Goal: Information Seeking & Learning: Check status

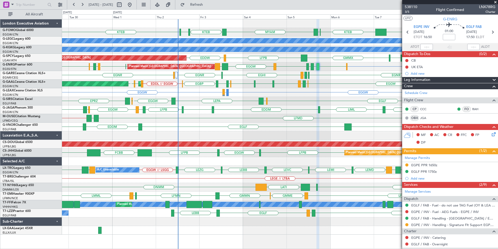
scroll to position [69, 0]
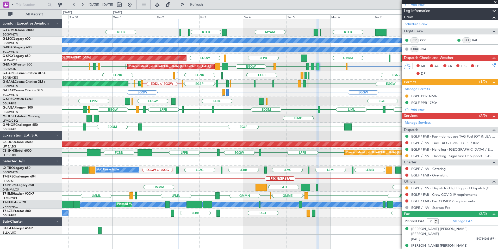
drag, startPoint x: 495, startPoint y: 1, endPoint x: 486, endPoint y: 13, distance: 14.9
click at [496, 1] on span at bounding box center [495, 2] width 5 height 5
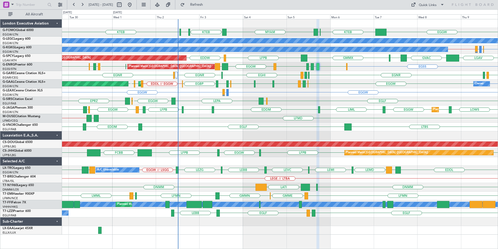
type input "0"
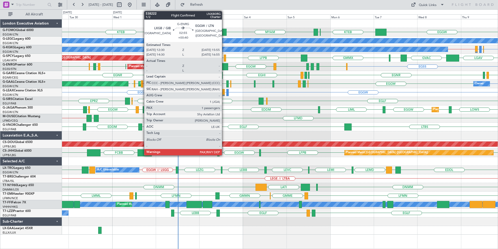
click at [225, 66] on div at bounding box center [225, 66] width 6 height 7
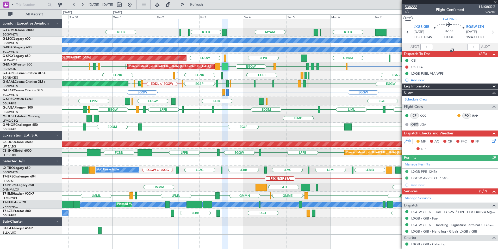
click at [412, 7] on span "538222" at bounding box center [411, 6] width 13 height 5
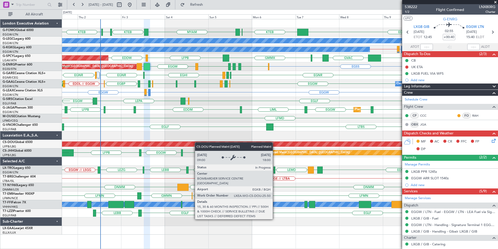
click at [158, 147] on div "MYAM KTEB KBOS KTEB EGGW KTEB KFOK A/C Unavailable London (Luton) LTBA // EGGW …" at bounding box center [280, 126] width 436 height 215
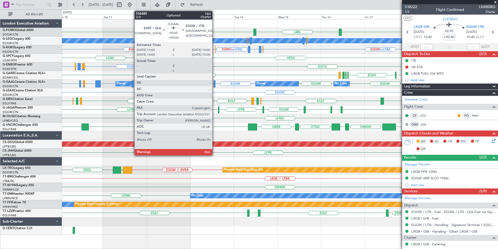
click at [215, 83] on div at bounding box center [215, 83] width 2 height 7
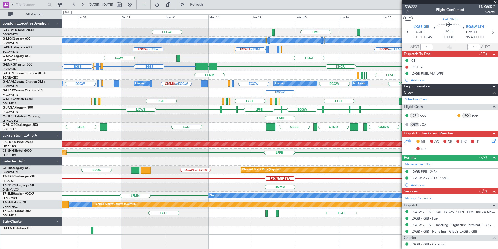
click at [218, 121] on div "EGGW EGGW LIML A/C Unavailable London (Luton) EGWU or LTBA EGGW or LTBA EGGW or…" at bounding box center [280, 126] width 436 height 215
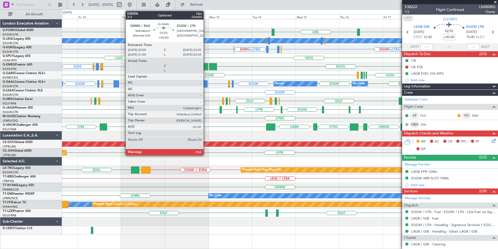
click at [206, 83] on div at bounding box center [204, 83] width 7 height 7
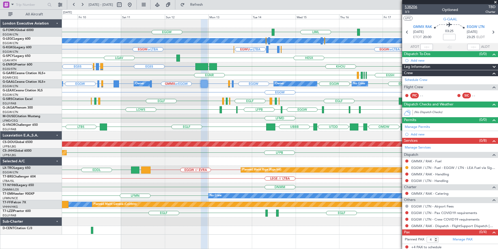
click at [412, 8] on span "538206" at bounding box center [411, 6] width 13 height 5
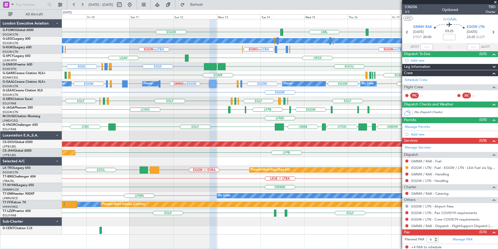
click at [211, 103] on div "EGLF EGWU EGAC EGLF EGPD EGBP EGLF LEMD EGLF EGBP EGQS EGLF // EGTK Planned Mai…" at bounding box center [280, 101] width 436 height 9
click at [208, 101] on div "EGGW EGGW LIML A/C Unavailable London (Luton) EGWU or LTBA EGGW or LTBA EGWU or…" at bounding box center [280, 126] width 436 height 215
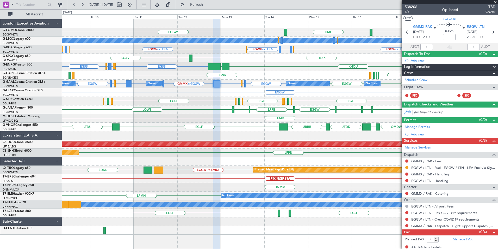
click at [160, 100] on div "EGGW EGGW LIML A/C Unavailable London (Luton) EGWU or LTBA EGGW or LTBA EGGW or…" at bounding box center [280, 126] width 436 height 215
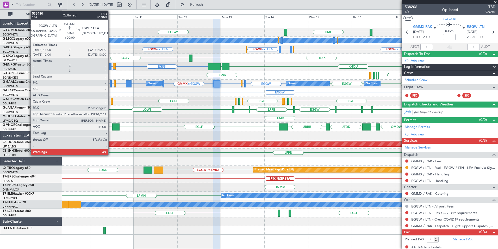
click at [111, 84] on div at bounding box center [111, 83] width 2 height 7
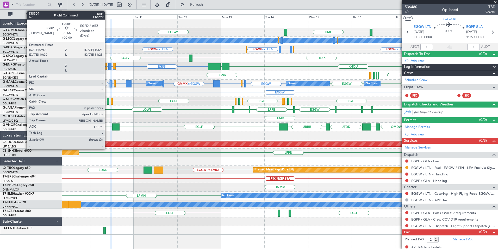
click at [107, 101] on div at bounding box center [108, 100] width 2 height 7
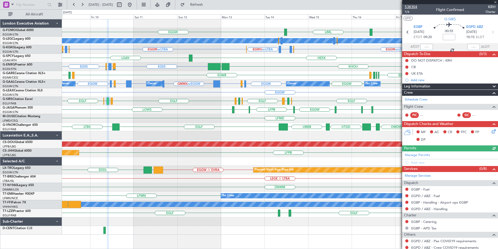
click at [412, 6] on span "538304" at bounding box center [411, 6] width 13 height 5
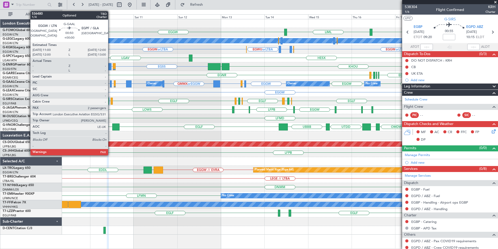
click at [110, 84] on div at bounding box center [111, 83] width 2 height 7
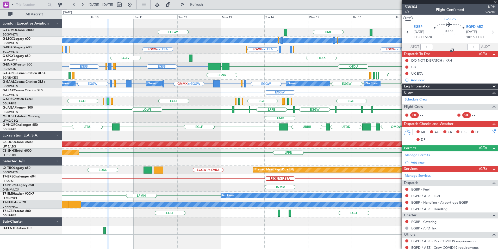
type input "2"
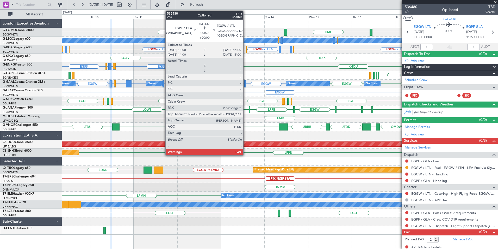
click at [246, 84] on div at bounding box center [245, 83] width 2 height 7
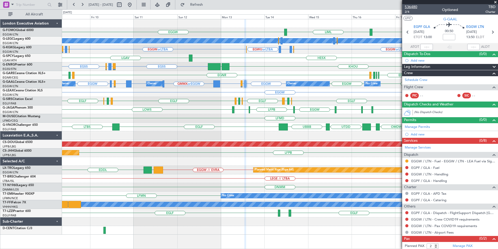
click at [412, 6] on span "536480" at bounding box center [411, 6] width 13 height 5
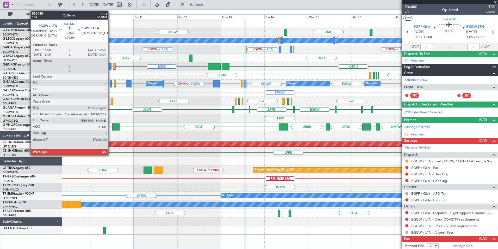
click at [111, 83] on div at bounding box center [111, 83] width 2 height 7
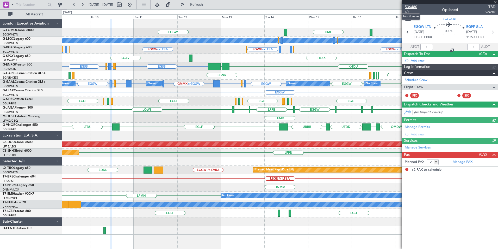
click at [411, 7] on span "536480" at bounding box center [411, 6] width 13 height 5
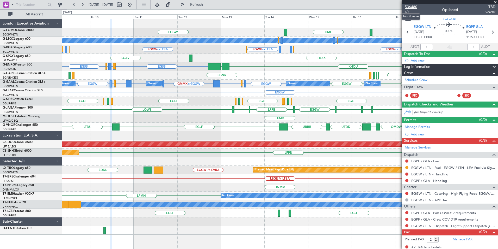
click at [408, 6] on span "536480" at bounding box center [411, 6] width 13 height 5
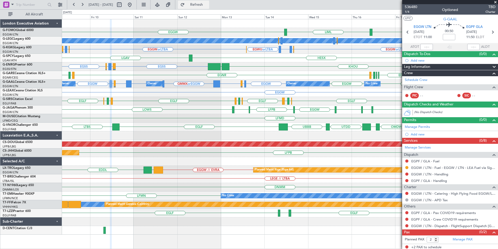
click at [208, 6] on span "Refresh" at bounding box center [197, 5] width 22 height 4
click at [173, 155] on div "LFPB Planned Maint Paris (Le Bourget)" at bounding box center [280, 152] width 436 height 9
click at [134, 7] on button at bounding box center [130, 5] width 8 height 8
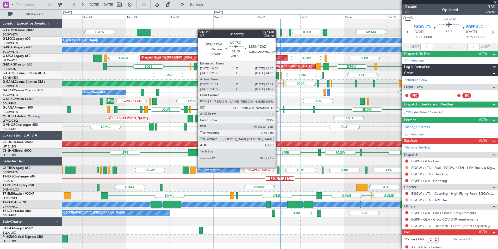
click at [278, 167] on div at bounding box center [278, 169] width 3 height 7
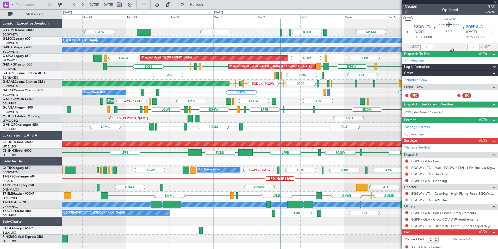
type input "-00:05"
type input "11:09"
type input "12:22"
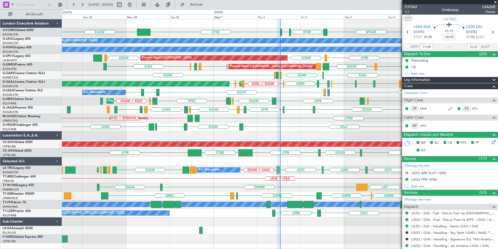
click at [215, 146] on div "MYAM KTEB KBOS KTEB EGGW EGGW KTEB KFOK A/C Unavailable London (Luton) A/C Unav…" at bounding box center [280, 131] width 436 height 224
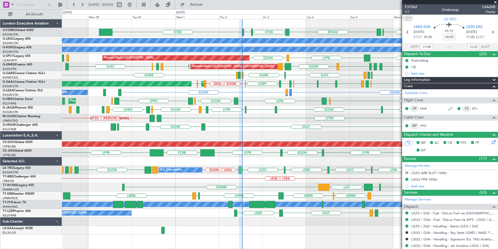
click at [239, 183] on div "MYAM KTEB KBOS KTEB EGGW KTEB KFOK A/C Unavailable London (Luton) A/C Unavailab…" at bounding box center [280, 126] width 436 height 215
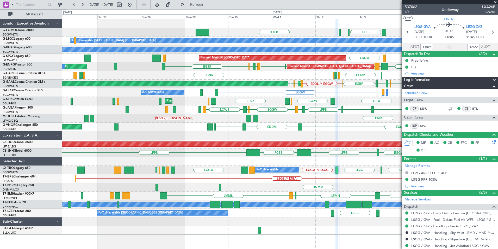
click at [204, 180] on div "LEGE // LTBA" at bounding box center [280, 178] width 436 height 9
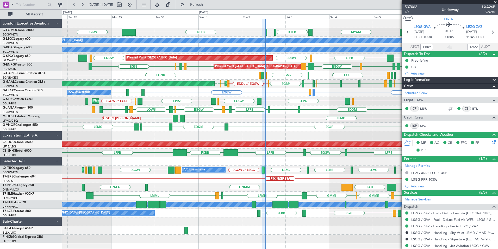
click at [261, 187] on div "DNMM DNAA DNMM DNAA LATI" at bounding box center [280, 187] width 436 height 9
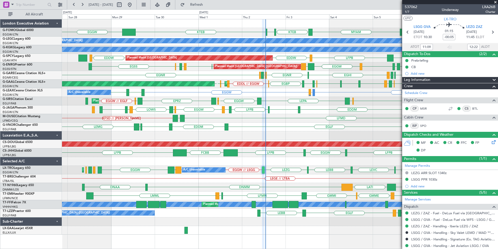
click at [66, 160] on div "EGGW MYAM KTEB KBOS KTEB EGGW KTEB KFOK A/C Unavailable London (Luton) A/C Unav…" at bounding box center [280, 126] width 436 height 215
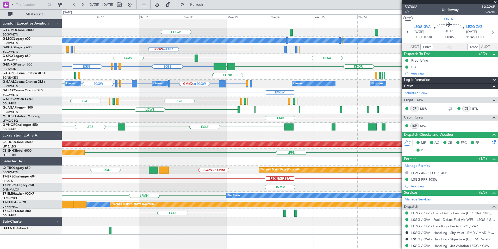
click at [80, 135] on div "EGGW KTEB A/C Unavailable London (Luton) LTBA // EGGW EGGW or LTBA EGWU or LTBA…" at bounding box center [280, 126] width 436 height 215
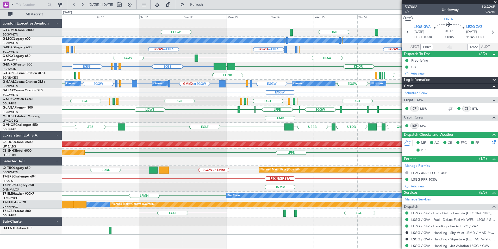
click at [495, 2] on span at bounding box center [495, 2] width 5 height 5
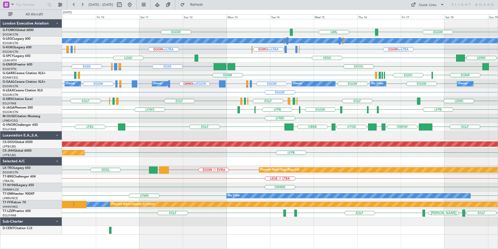
type input "0"
click at [84, 175] on div "EGGW EGGW LIML A/C Unavailable London (Luton) LTBA // EGGW EGWU or LTBA EGGW or…" at bounding box center [280, 126] width 436 height 215
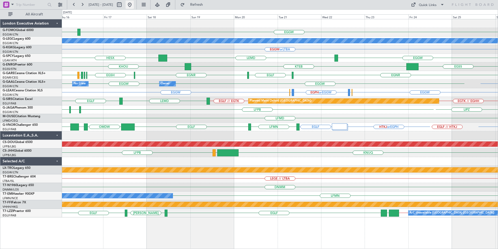
click at [134, 5] on button at bounding box center [130, 5] width 8 height 8
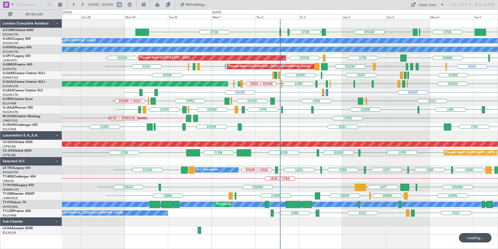
click at [192, 157] on div "EGGW MYAM KTEB KFOK KTEB KBOS KTEB A/C Unavailable London (Luton) A/C Unavailab…" at bounding box center [280, 126] width 436 height 215
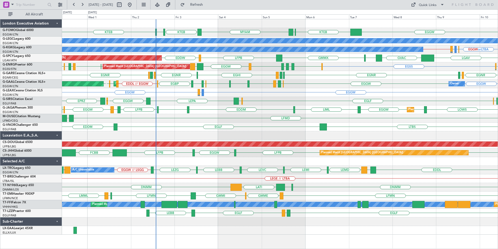
click at [143, 194] on div "MYAM KTEB KBOS KTEB EGGW KTEB KFOK A/C Unavailable London (Luton) A/C Unavailab…" at bounding box center [280, 126] width 436 height 215
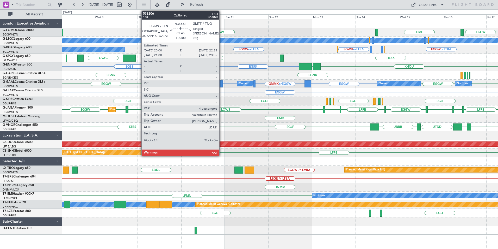
click at [222, 85] on div at bounding box center [219, 83] width 5 height 7
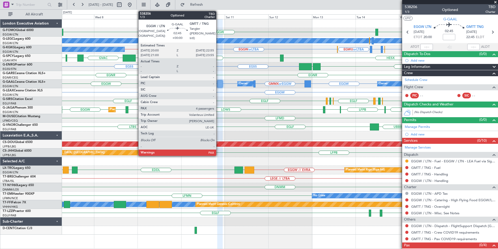
click at [126, 1] on button at bounding box center [130, 5] width 8 height 8
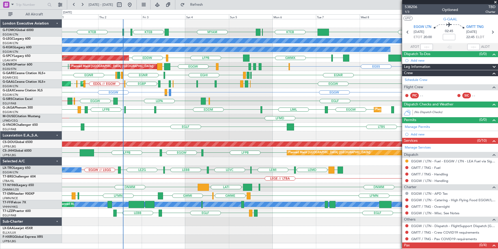
click at [168, 127] on div "EGGW KTEB KFOK MYAM KBOS KTEB KTEB EGGW A/C Unavailable London (Luton) A/C Unav…" at bounding box center [280, 131] width 436 height 224
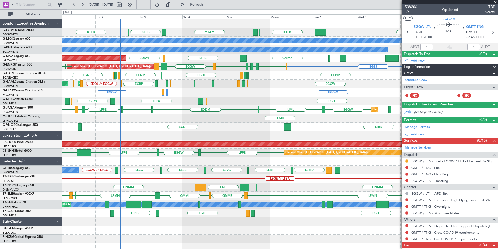
click at [120, 153] on div "EGGW KTEB KFOK MYAM KBOS KTEB KTEB EGGW A/C Unavailable London (Luton) A/C Unav…" at bounding box center [280, 131] width 436 height 224
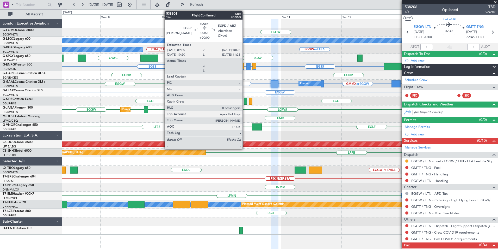
click at [245, 103] on div at bounding box center [245, 100] width 3 height 7
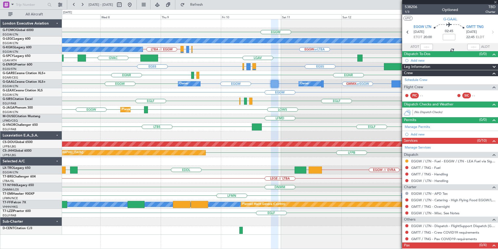
type input "0"
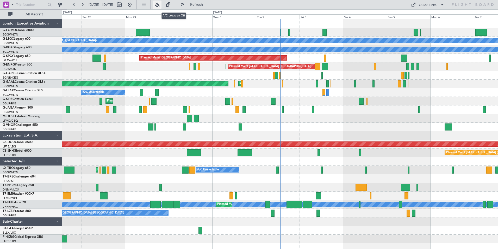
click at [162, 5] on button at bounding box center [157, 5] width 8 height 8
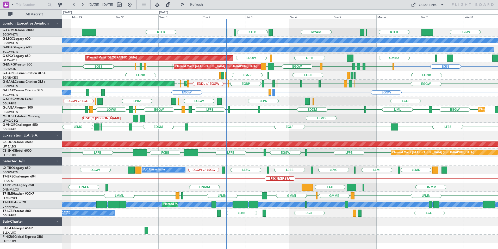
click at [266, 168] on div "EGGW KTEB KFOK MYAM EGGW KTEB KBOS KTEB A/C Unavailable London (Luton) A/C Unav…" at bounding box center [280, 131] width 436 height 224
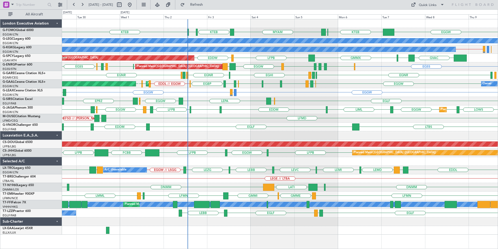
click at [212, 135] on div "EGGW KTEB KFOK MYAM KTEB KBOS KTEB EGGW A/C Unavailable London (Luton) A/C Unav…" at bounding box center [280, 126] width 436 height 215
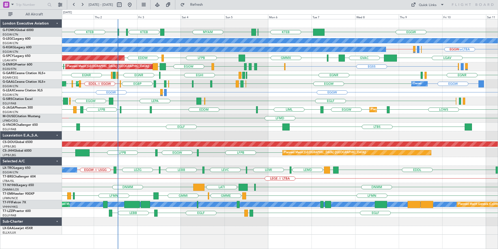
click at [234, 125] on div "EGGW KTEB KFOK MYAM KTEB KBOS KTEB A/C Unavailable London (Luton) EGGW or LTBA …" at bounding box center [280, 126] width 436 height 215
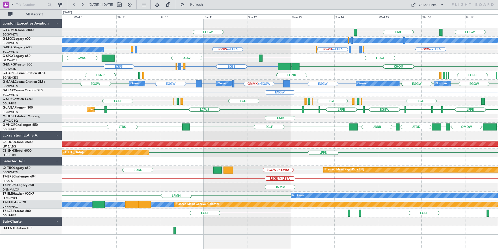
click at [224, 123] on div "EGGW LIML EGGW A/C Unavailable London (Luton) EGGW or LTBA EGWU or LTBA EGPD or…" at bounding box center [280, 126] width 436 height 215
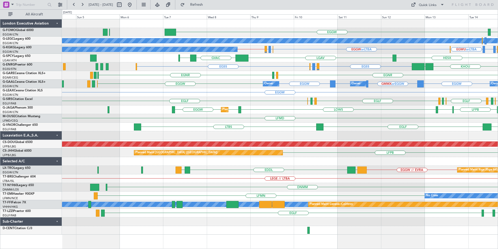
click at [307, 115] on div "EGGW LIML EGGW A/C Unavailable London (Luton) A/C Unavailable Istanbul (Ataturk…" at bounding box center [280, 126] width 436 height 215
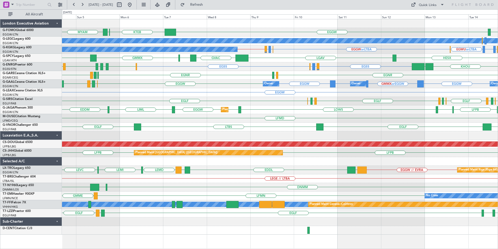
click at [354, 108] on div "EGGW KTEB KFOK MYAM LIML A/C Unavailable London (Luton) A/C Unavailable Istanbu…" at bounding box center [280, 126] width 436 height 215
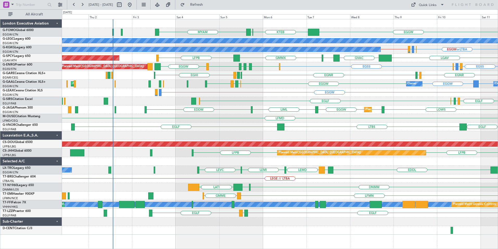
click at [276, 107] on div "EGGW KTEB KFOK MYAM A/C Unavailable London (Luton) A/C Unavailable Istanbul (At…" at bounding box center [280, 126] width 436 height 215
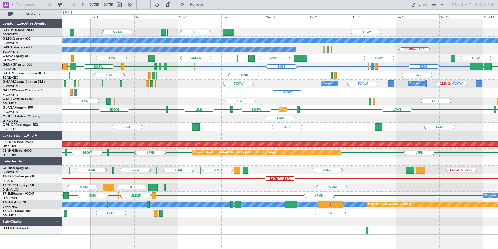
click at [352, 122] on div "EGGW KTEB KFOK MYAM KTEB A/C Unavailable London (Luton) A/C Unavailable Istanbu…" at bounding box center [280, 126] width 436 height 215
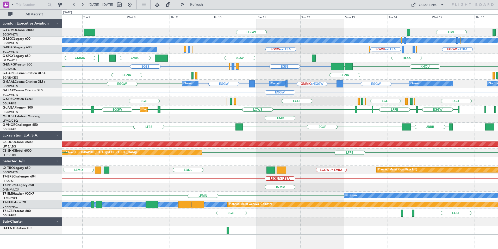
click at [304, 124] on div "EGGW KTEB LIML KFOK MYAM A/C Unavailable London (Luton) A/C Unavailable Istanbu…" at bounding box center [280, 126] width 436 height 215
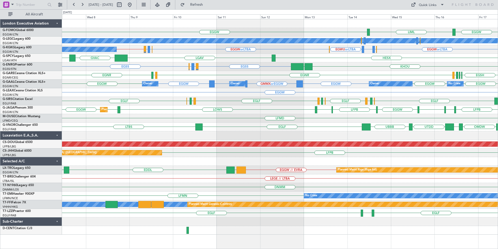
click at [397, 93] on div "EGGW LIML EGGW A/C Unavailable London (Luton) A/C Unavailable Istanbul (Ataturk…" at bounding box center [280, 126] width 436 height 215
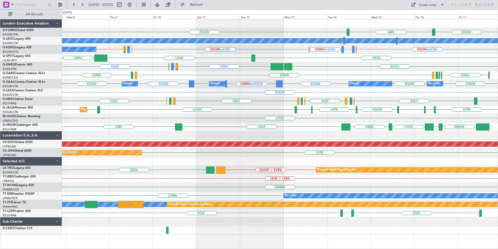
click at [220, 112] on div "EGGW LIML EGGW A/C Unavailable London (Luton) A/C Unavailable Istanbul (Ataturk…" at bounding box center [280, 126] width 436 height 215
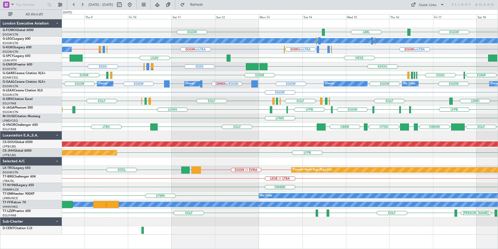
click at [194, 145] on div "LIML EGGW EGGW A/C Unavailable London (Luton) EGAC or LTBA EGWU or LTBA EGGW or…" at bounding box center [280, 126] width 436 height 215
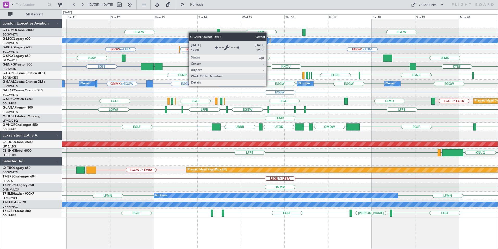
click at [246, 121] on div "LIML EGGW EGGW A/C Unavailable London (Luton) EGAC or LTBA EGWU or LTBA EGGW or…" at bounding box center [280, 118] width 436 height 198
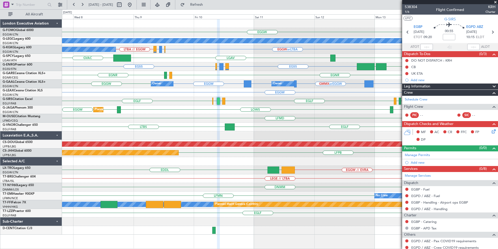
click at [258, 125] on div "EGGW LIML A/C Unavailable London (Luton) EGWU or LTBA EGGW or LTBA EGWU or LTBA…" at bounding box center [280, 126] width 436 height 215
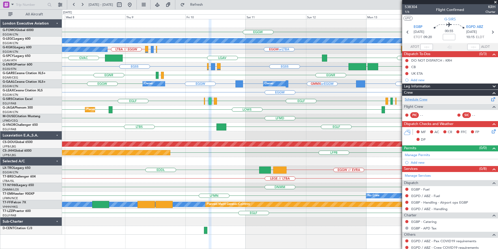
click at [422, 98] on link "Schedule Crew" at bounding box center [416, 99] width 23 height 5
click at [248, 158] on div "EGGW LIML A/C Unavailable London (Luton) A/C Unavailable Istanbul (Ataturk) EGW…" at bounding box center [280, 126] width 436 height 215
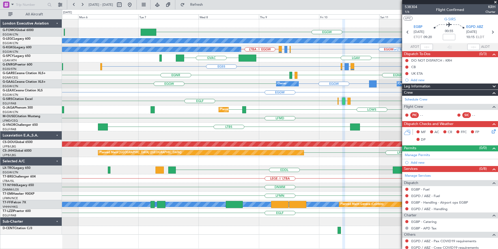
click at [401, 131] on div "EGGW LIML A/C Unavailable London (Luton) A/C Unavailable Istanbul (Ataturk) EGG…" at bounding box center [280, 126] width 436 height 215
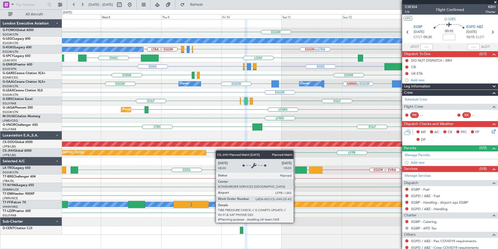
click at [175, 152] on div "EGGW LIML A/C Unavailable London (Luton) A/C Unavailable Istanbul (Ataturk) EGG…" at bounding box center [280, 126] width 436 height 215
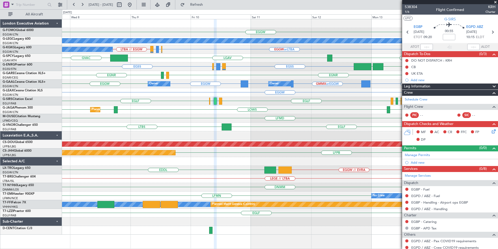
click at [185, 135] on div "EGGW LIML A/C Unavailable London (Luton) A/C Unavailable Istanbul (Ataturk) EGW…" at bounding box center [280, 126] width 436 height 215
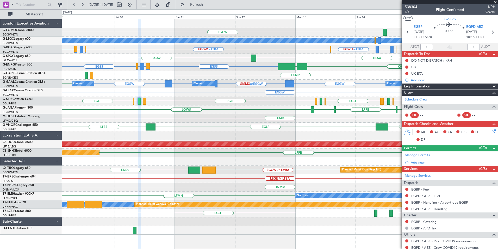
click at [223, 119] on div "LFMD" at bounding box center [280, 118] width 436 height 9
click at [224, 124] on div "EGLF LTBS UTDD UBBB" at bounding box center [280, 126] width 436 height 9
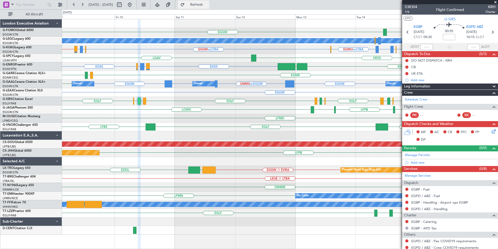
drag, startPoint x: 209, startPoint y: 5, endPoint x: 204, endPoint y: 7, distance: 5.0
click at [208, 5] on span "Refresh" at bounding box center [197, 5] width 22 height 4
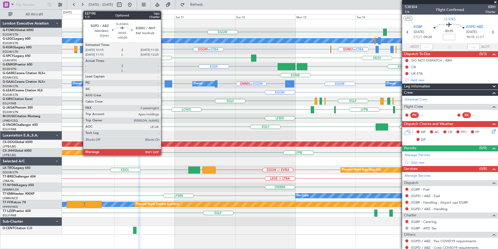
click at [81, 50] on div at bounding box center [81, 49] width 3 height 7
click at [81, 49] on div at bounding box center [81, 49] width 3 height 7
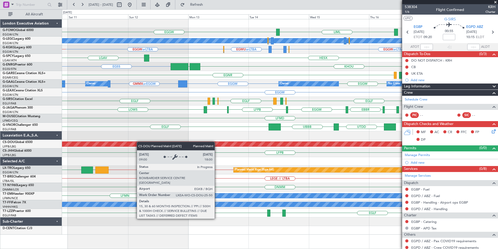
click at [134, 142] on div "LIML EGGW A/C Unavailable London (Luton) EGGW or LTBA EGWU or LTBA EGAC or LTBA…" at bounding box center [280, 126] width 436 height 215
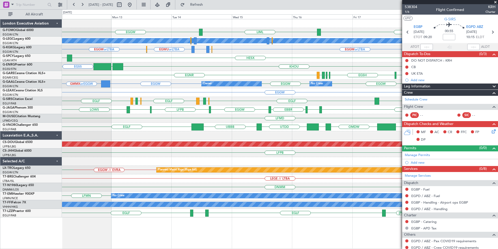
click at [169, 125] on div "EGGW LIML EGGW A/C Unavailable London (Luton) EGGW or LTBA EGWU or LTBA EGAC or…" at bounding box center [280, 118] width 436 height 198
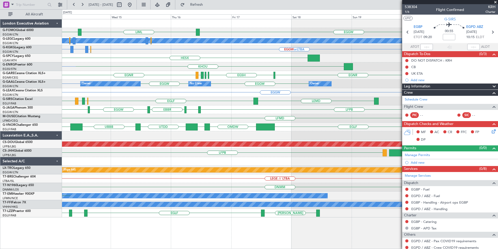
click at [151, 122] on div "EGGW LIML EGGW A/C Unavailable London (Luton) EGGW or LTBA EGWU or LTBA EGAC or…" at bounding box center [280, 118] width 436 height 198
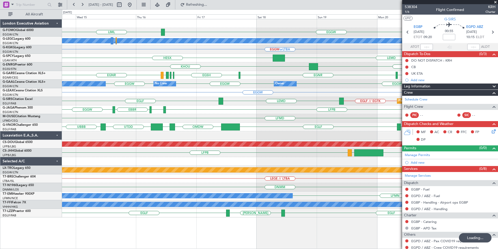
click at [255, 119] on div "EGGW LIML A/C Unavailable London (Luton) EGGW or LTBA LEMD HESX KTEB KHOU EGNR …" at bounding box center [280, 118] width 436 height 198
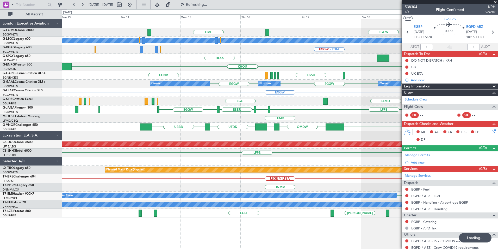
click at [252, 120] on div "LFMD" at bounding box center [280, 118] width 436 height 9
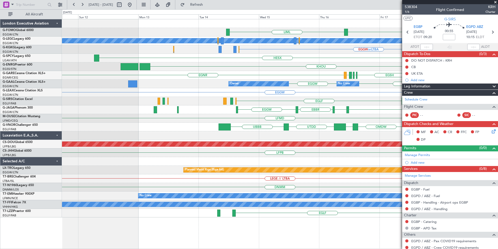
click at [233, 126] on div "EGGW LIML A/C Unavailable London (Luton) EGGW or LTBA LEMD HESX KHOU KTEB EGNR …" at bounding box center [280, 118] width 436 height 198
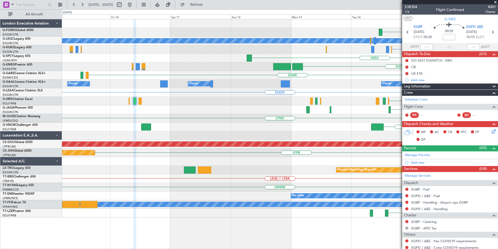
click at [230, 110] on div "LIML EGGW A/C Unavailable London (Luton) EGGW or LTBA A/C Unavailable Istanbul …" at bounding box center [280, 118] width 436 height 198
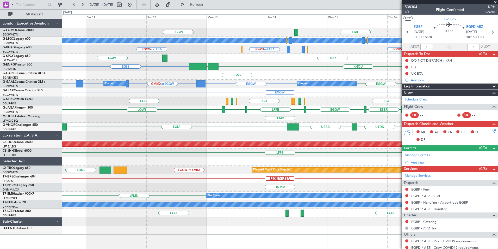
click at [199, 121] on div "LIML EGGW A/C Unavailable London (Luton) EGGW or LTBA EGWU or LTBA EGAC or LTBA…" at bounding box center [280, 126] width 436 height 215
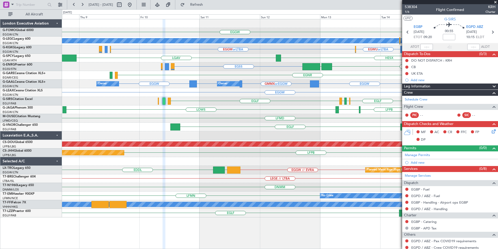
click at [270, 113] on div "LIML EGGW EGGW A/C Unavailable London (Luton) EGGW or LTBA EGWU or LTBA EGAC or…" at bounding box center [280, 118] width 436 height 198
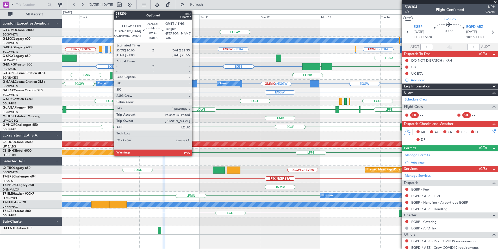
click at [194, 86] on div at bounding box center [193, 83] width 8 height 7
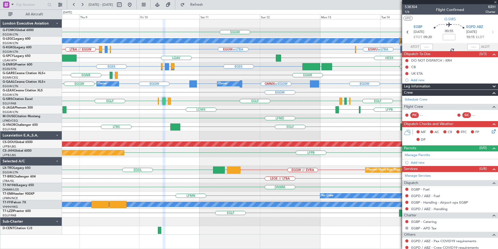
type input "4"
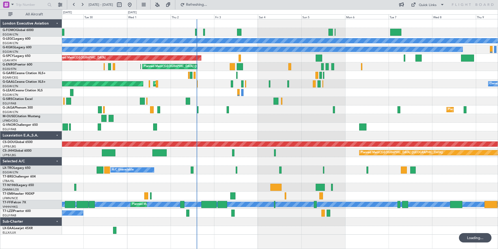
click at [304, 82] on div "A/C Unavailable London (Luton) A/C Unavailable Istanbul (Ataturk) Planned Maint…" at bounding box center [280, 126] width 436 height 215
click at [204, 143] on div "A/C Unavailable London (Luton) A/C Unavailable Istanbul (Ataturk) Planned Maint…" at bounding box center [280, 126] width 436 height 215
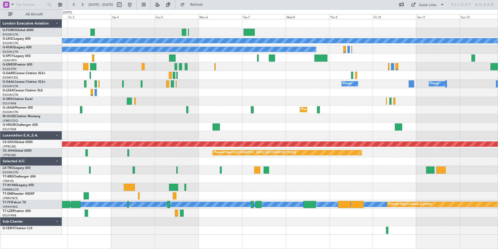
click at [253, 170] on div "A/C Unavailable London (Luton) A/C Unavailable Istanbul (Ataturk) Planned Maint…" at bounding box center [280, 126] width 436 height 215
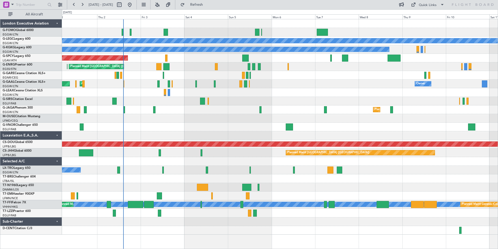
click at [309, 82] on div "A/C Unavailable London (Luton) A/C Unavailable Istanbul (Ataturk) Planned Maint…" at bounding box center [280, 126] width 436 height 215
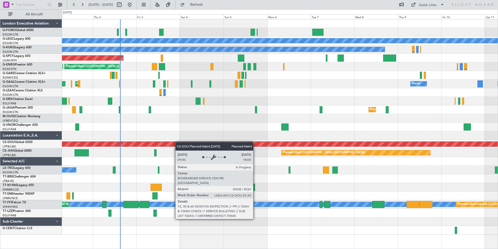
click at [142, 145] on div "A/C Unavailable London (Luton) A/C Unavailable Istanbul (Ataturk) Planned Maint…" at bounding box center [280, 126] width 436 height 215
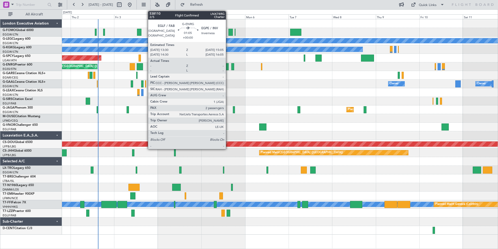
click at [228, 69] on div at bounding box center [227, 66] width 3 height 7
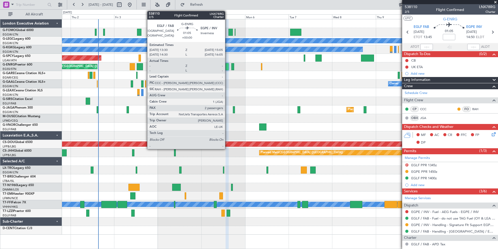
click at [227, 67] on div at bounding box center [227, 66] width 3 height 7
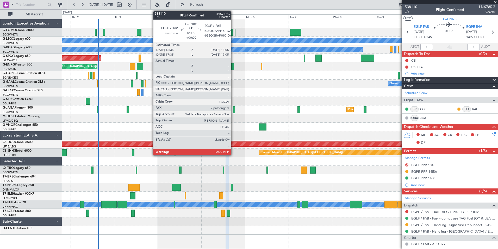
click at [233, 67] on div at bounding box center [232, 66] width 3 height 7
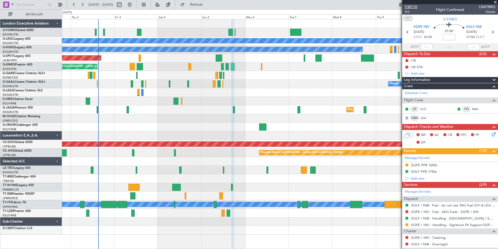
click at [412, 7] on span "538110" at bounding box center [411, 6] width 13 height 5
click at [208, 3] on span "Refresh" at bounding box center [197, 5] width 22 height 4
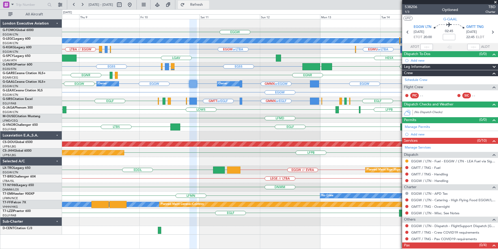
click at [208, 5] on span "Refresh" at bounding box center [197, 5] width 22 height 4
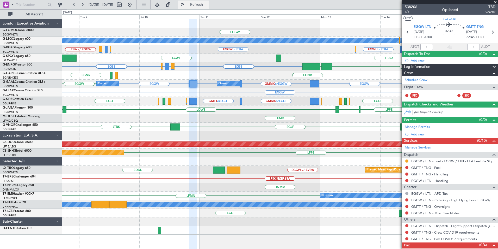
click at [208, 3] on span "Refresh" at bounding box center [197, 5] width 22 height 4
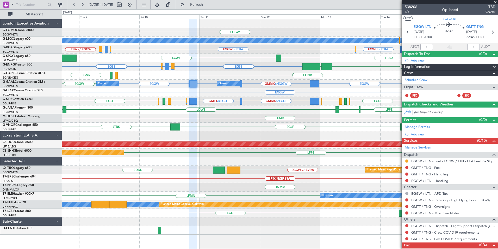
click at [366, 121] on div "EGGW LIML A/C Unavailable [GEOGRAPHIC_DATA] ([GEOGRAPHIC_DATA]) LTBA // EGGW EG…" at bounding box center [280, 126] width 436 height 215
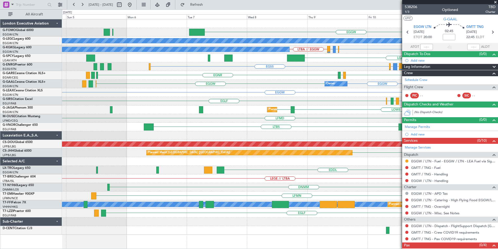
click at [417, 108] on fb-app "[DATE] - [DATE] Refresh Quick Links All Aircraft EGGW A/C Unavailable [GEOGRAPH…" at bounding box center [249, 126] width 498 height 245
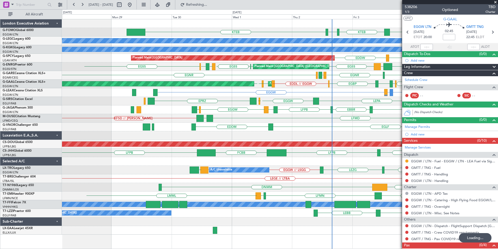
click at [327, 121] on div "MYAM KTEB KBOS KTEB KFOK KTEB A/C Unavailable [GEOGRAPHIC_DATA] ([GEOGRAPHIC_DA…" at bounding box center [280, 126] width 436 height 215
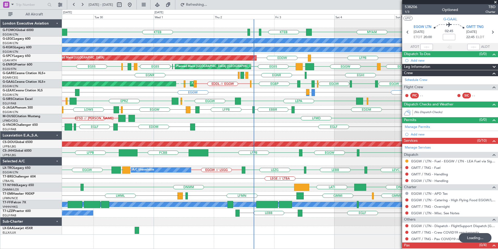
click at [145, 134] on div "MYAM KTEB KBOS KTEB A/C Unavailable [GEOGRAPHIC_DATA] ([GEOGRAPHIC_DATA]) A/C U…" at bounding box center [280, 126] width 436 height 215
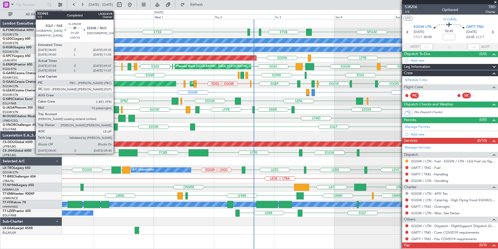
click at [116, 126] on div at bounding box center [115, 126] width 4 height 7
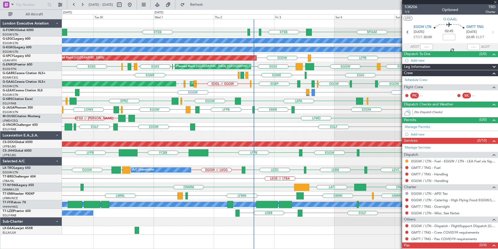
type input "+00:10"
type input "08:08"
type input "09:32"
type input "10"
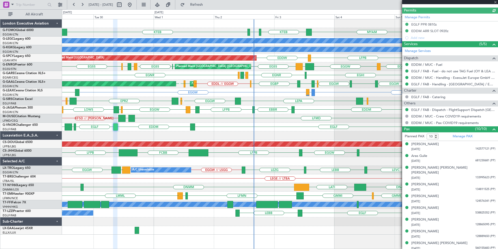
scroll to position [156, 0]
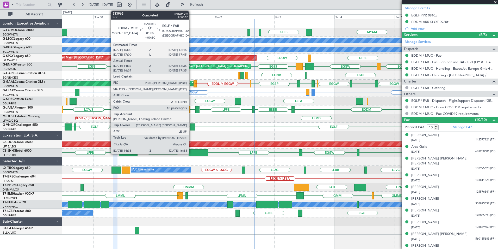
click at [191, 126] on div at bounding box center [192, 126] width 5 height 7
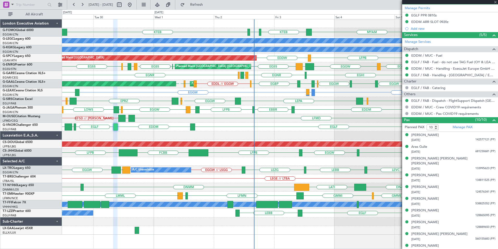
type input "14:47"
type input "16:30"
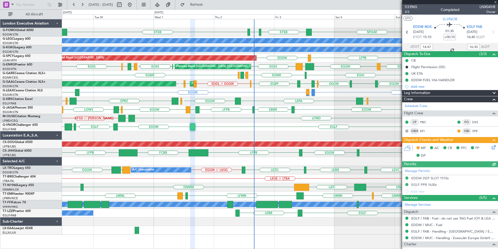
click at [495, 2] on div at bounding box center [450, 2] width 96 height 4
click at [20, 163] on div "MYAM KTEB KBOS KTEB KTEB KFOK A/C Unavailable [GEOGRAPHIC_DATA] ([GEOGRAPHIC_DA…" at bounding box center [249, 128] width 498 height 239
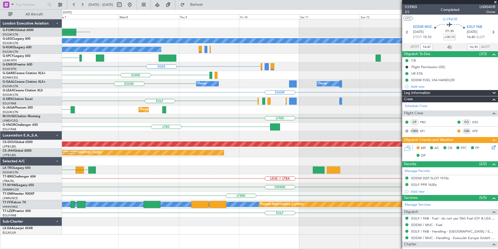
click at [115, 144] on div "KFOK KTEB MYAM A/C Unavailable [GEOGRAPHIC_DATA] ([GEOGRAPHIC_DATA]) A/C Unavai…" at bounding box center [280, 126] width 436 height 215
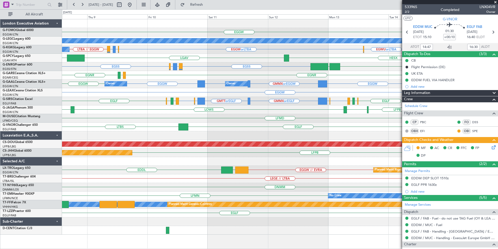
click at [283, 127] on div "EGGW LIML A/C Unavailable [GEOGRAPHIC_DATA] ([GEOGRAPHIC_DATA]) A/C Unavailable…" at bounding box center [280, 126] width 436 height 215
click at [274, 135] on div "EGGW LIML A/C Unavailable [GEOGRAPHIC_DATA] ([GEOGRAPHIC_DATA]) A/C Unavailable…" at bounding box center [280, 126] width 436 height 215
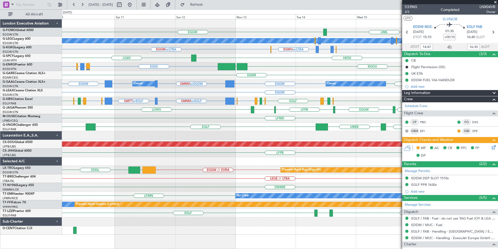
click at [261, 94] on div "EGGW EGGW LIML A/C Unavailable [GEOGRAPHIC_DATA] ([GEOGRAPHIC_DATA]) EGWU or LT…" at bounding box center [280, 126] width 436 height 215
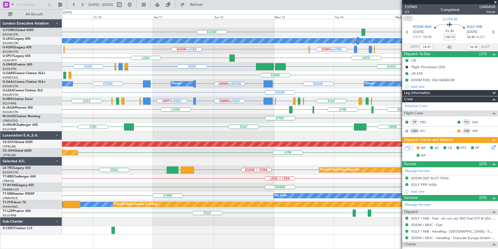
click at [263, 121] on div "LFMD" at bounding box center [280, 118] width 436 height 9
click at [305, 83] on div "EGGW EGGW LIML A/C Unavailable [GEOGRAPHIC_DATA] ([GEOGRAPHIC_DATA]) EGWU or LT…" at bounding box center [280, 126] width 436 height 215
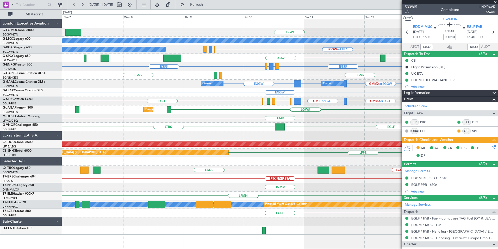
click at [310, 103] on div "EGGW LIML A/C Unavailable [GEOGRAPHIC_DATA] ([GEOGRAPHIC_DATA]) EGWU or LTBA EG…" at bounding box center [280, 126] width 436 height 215
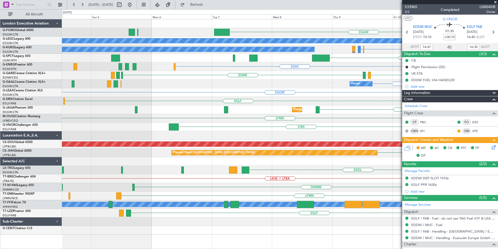
click at [316, 111] on div "EGGW A/C Unavailable [GEOGRAPHIC_DATA] ([GEOGRAPHIC_DATA]) EGGW or LTBA EGWU or…" at bounding box center [280, 126] width 436 height 215
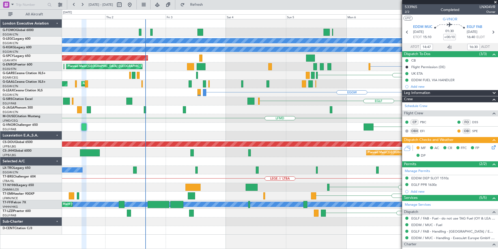
click at [269, 114] on div "Planned Maint [GEOGRAPHIC_DATA] ([GEOGRAPHIC_DATA]) LOWS" at bounding box center [280, 109] width 436 height 9
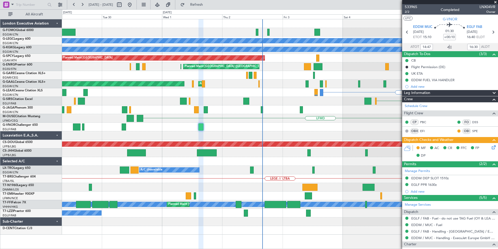
click at [295, 115] on div "EGGW A/C Unavailable [GEOGRAPHIC_DATA] ([GEOGRAPHIC_DATA]) A/C Unavailable [GEO…" at bounding box center [280, 126] width 436 height 215
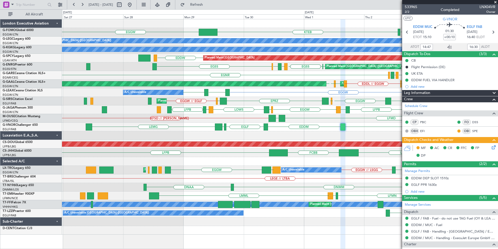
click at [351, 122] on div "MYAM KTEB KBOS KTEB EGGW A/C Unavailable [GEOGRAPHIC_DATA] ([GEOGRAPHIC_DATA]) …" at bounding box center [280, 126] width 436 height 215
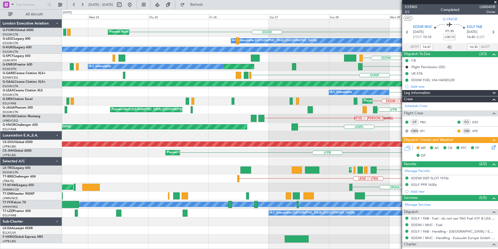
click at [354, 110] on div "KTEB EGGW Planned Maint [GEOGRAPHIC_DATA] ([GEOGRAPHIC_DATA]) KBOS A/C Unavaila…" at bounding box center [280, 131] width 436 height 224
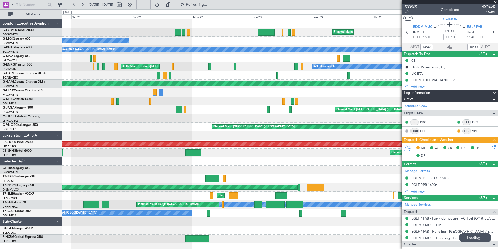
click at [354, 113] on div "Planned Maint [GEOGRAPHIC_DATA] ([GEOGRAPHIC_DATA]) EGGW A/C Unavailable [GEOGR…" at bounding box center [280, 131] width 436 height 224
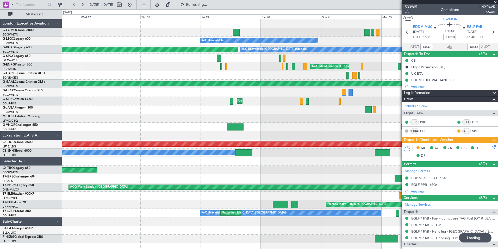
click at [368, 89] on div "EGGW Planned Maint [GEOGRAPHIC_DATA] ([GEOGRAPHIC_DATA]) A/C Unavailable A/C Un…" at bounding box center [280, 131] width 436 height 224
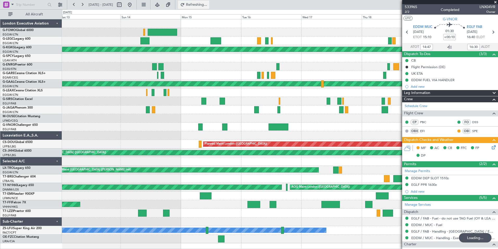
click at [208, 4] on span "Refreshing..." at bounding box center [197, 5] width 22 height 4
click at [248, 134] on div "A/C Unavailable A/C Unavailable [GEOGRAPHIC_DATA] (Ataturk) AOG Maint [GEOGRAPH…" at bounding box center [280, 131] width 436 height 224
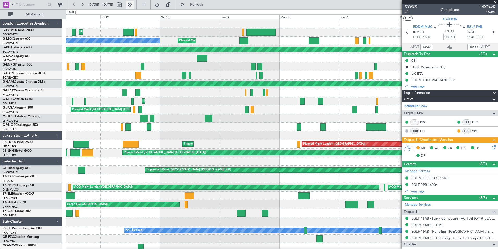
drag, startPoint x: 145, startPoint y: 4, endPoint x: 146, endPoint y: 7, distance: 2.7
click at [134, 4] on button at bounding box center [130, 5] width 8 height 8
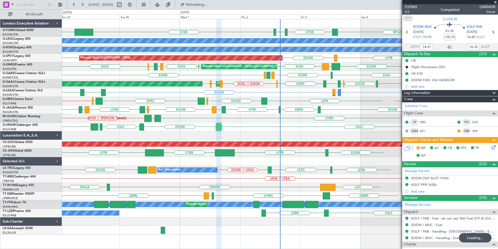
click at [152, 165] on div "EGGW KTEB KBOS KTEB MYAM A/C Unavailable [GEOGRAPHIC_DATA] ([GEOGRAPHIC_DATA]) …" at bounding box center [280, 126] width 436 height 215
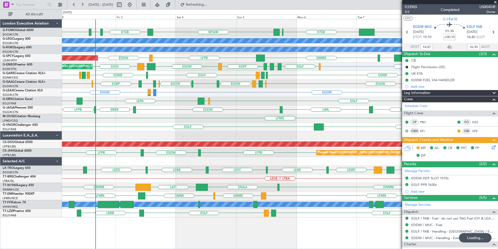
click at [149, 153] on div "MYAM KTEB KBOS KTEB EGGW KTEB KFOK A/C Unavailable [GEOGRAPHIC_DATA] ([GEOGRAPH…" at bounding box center [280, 118] width 436 height 198
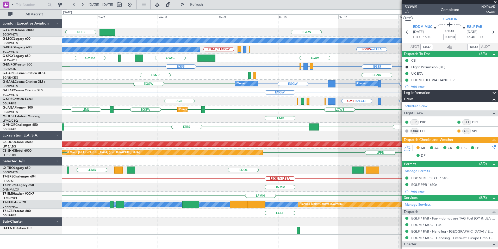
click at [162, 182] on div "EGGW KTEB KFOK MYAM A/C Unavailable [GEOGRAPHIC_DATA] ([GEOGRAPHIC_DATA]) A/C U…" at bounding box center [280, 126] width 436 height 215
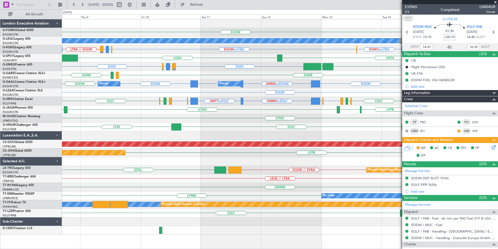
click at [246, 158] on div "EGGW LIML A/C Unavailable [GEOGRAPHIC_DATA] ([GEOGRAPHIC_DATA]) A/C Unavailable…" at bounding box center [280, 126] width 436 height 215
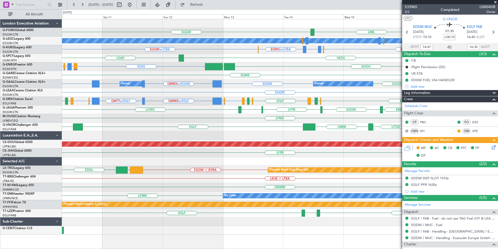
click at [496, 1] on span at bounding box center [495, 2] width 5 height 5
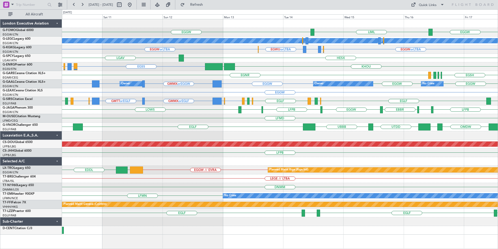
type input "0"
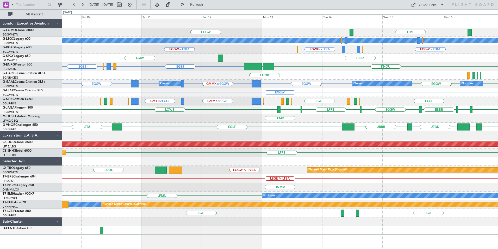
click at [451, 77] on div "EGNR [GEOGRAPHIC_DATA] [GEOGRAPHIC_DATA] [GEOGRAPHIC_DATA] [GEOGRAPHIC_DATA]" at bounding box center [280, 75] width 436 height 9
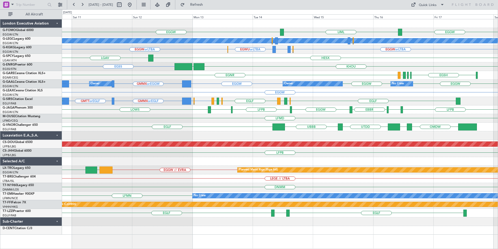
click at [266, 93] on div "EGGW EGGW LIML A/C Unavailable [GEOGRAPHIC_DATA] ([GEOGRAPHIC_DATA]) EGWU or LT…" at bounding box center [280, 126] width 436 height 215
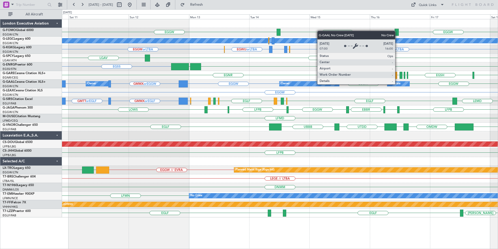
click at [398, 84] on div "No Crew" at bounding box center [395, 84] width 12 height 8
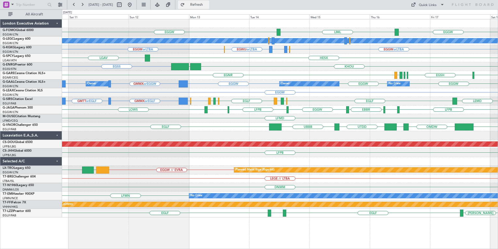
click at [209, 2] on button "Refresh" at bounding box center [193, 5] width 31 height 8
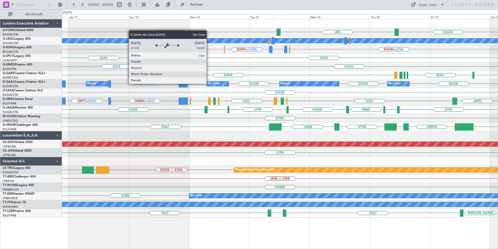
click at [209, 83] on div "No Crew" at bounding box center [214, 84] width 12 height 8
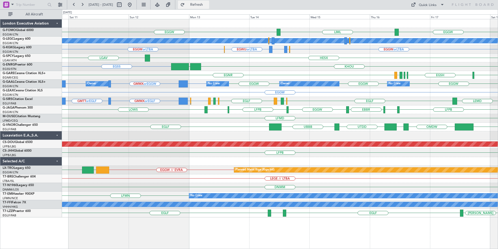
click at [201, 6] on button "Refresh" at bounding box center [193, 5] width 31 height 8
